Goal: Communication & Community: Answer question/provide support

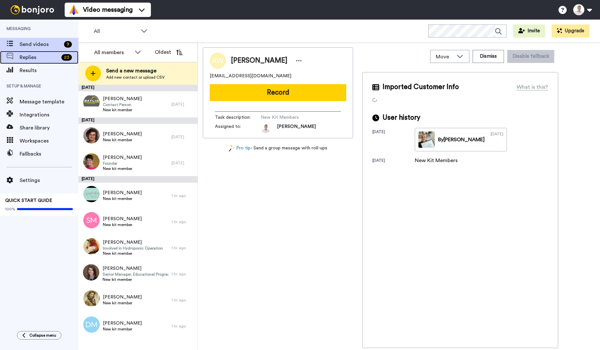
click at [39, 61] on span "Replies" at bounding box center [39, 58] width 39 height 8
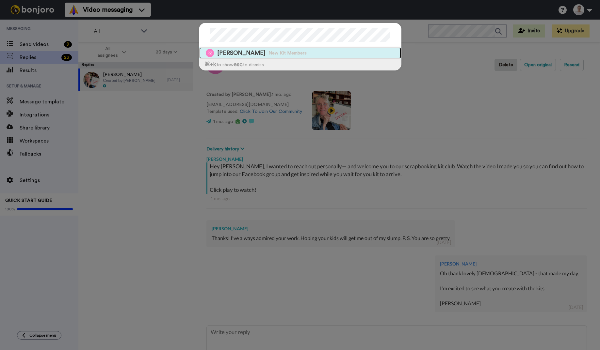
click at [268, 52] on span "New Kit Members" at bounding box center [287, 53] width 38 height 7
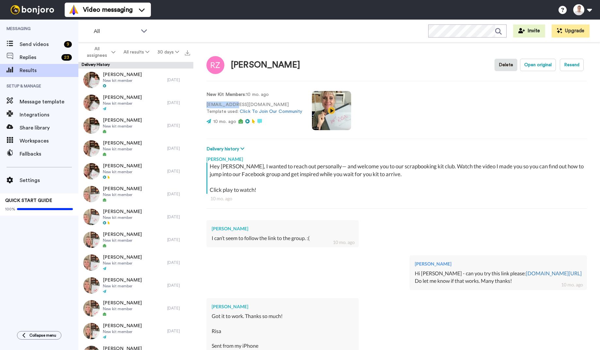
drag, startPoint x: 205, startPoint y: 106, endPoint x: 236, endPoint y: 106, distance: 30.1
click at [236, 106] on div "[PERSON_NAME] Delete Open original Resend New Kit Members : 10 mo. ago [EMAIL_A…" at bounding box center [396, 197] width 407 height 311
drag, startPoint x: 277, startPoint y: 70, endPoint x: 225, endPoint y: 70, distance: 51.3
click at [225, 70] on div "[PERSON_NAME] Delete Open original Resend" at bounding box center [396, 65] width 381 height 19
copy div "[PERSON_NAME]"
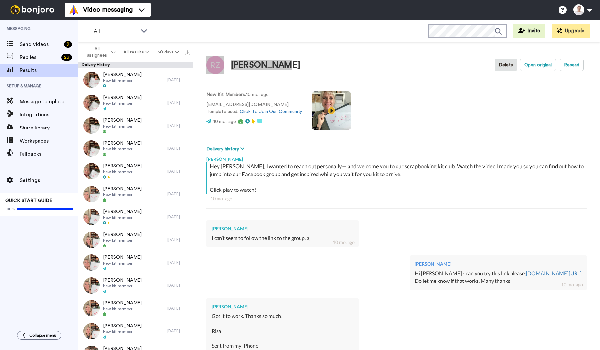
type textarea "x"
